Goal: Find specific page/section: Find specific page/section

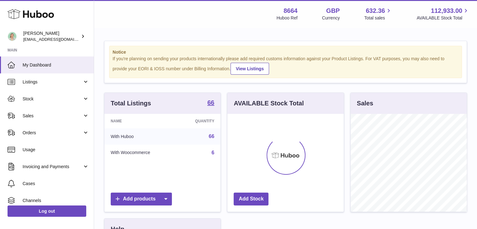
scroll to position [98, 116]
click at [86, 82] on link "Listings" at bounding box center [47, 81] width 94 height 17
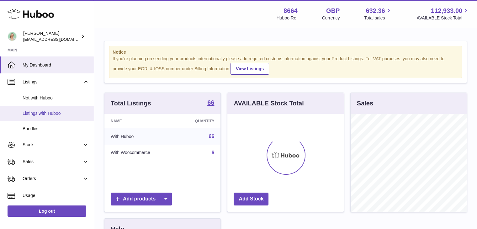
click at [55, 114] on span "Listings with Huboo" at bounding box center [56, 113] width 67 height 6
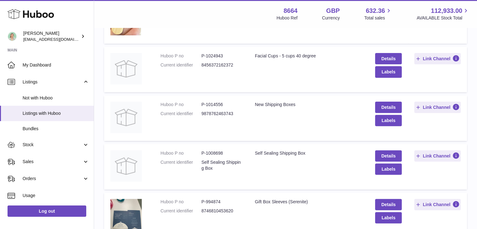
scroll to position [186, 0]
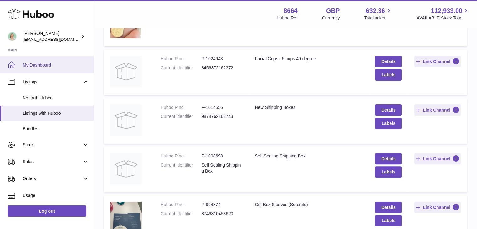
click at [53, 68] on link "My Dashboard" at bounding box center [47, 65] width 94 height 17
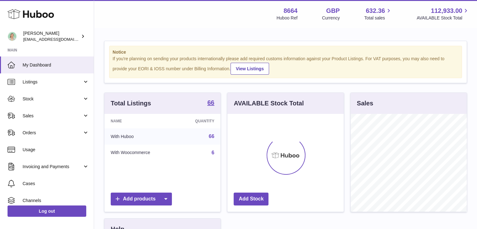
scroll to position [98, 116]
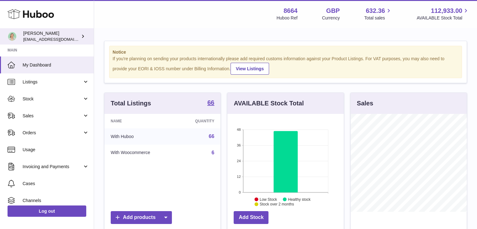
click at [82, 35] on icon at bounding box center [83, 36] width 7 height 7
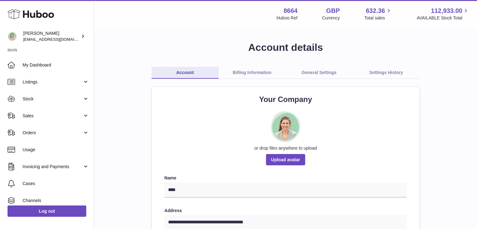
click at [43, 14] on use at bounding box center [31, 14] width 46 height 10
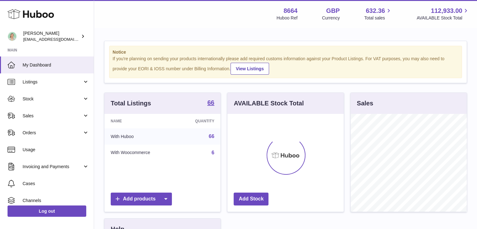
scroll to position [98, 116]
